Goal: Download file/media

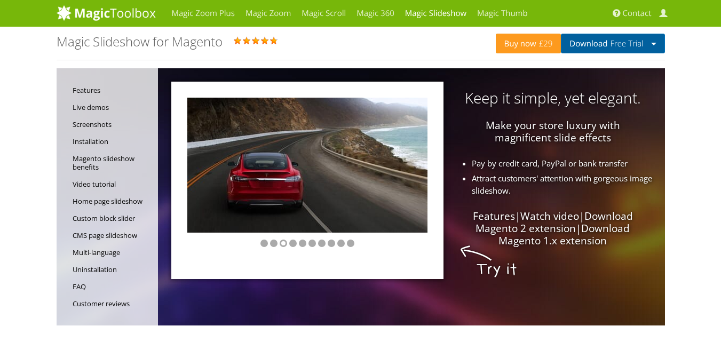
click at [646, 45] on button "Download Free Trial" at bounding box center [613, 44] width 104 height 20
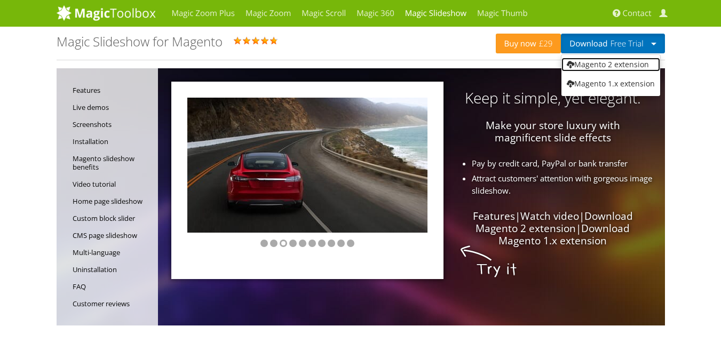
click at [626, 68] on link "Magento 2 extension" at bounding box center [611, 65] width 99 height 14
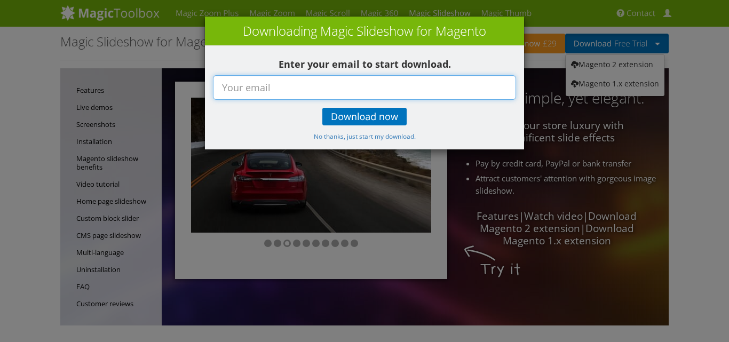
click at [273, 91] on input "text" at bounding box center [364, 87] width 303 height 25
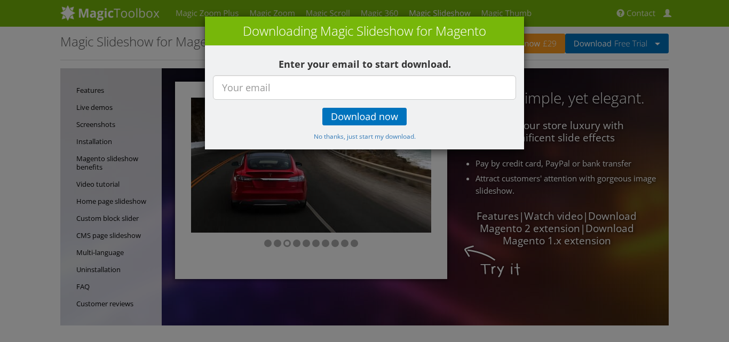
click at [703, 127] on div "× Downloading Magic Slideshow for Magento Enter your email to start download. D…" at bounding box center [364, 171] width 729 height 342
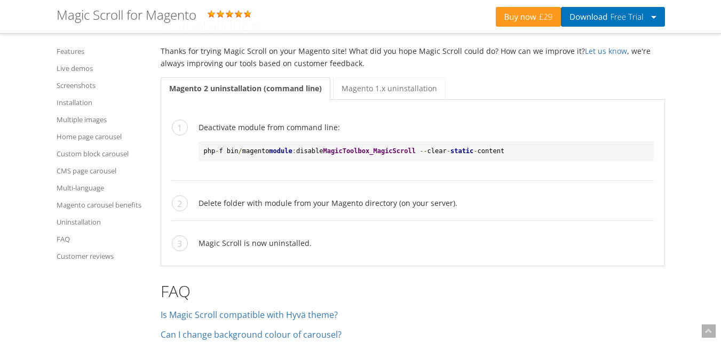
scroll to position [5061, 0]
